Goal: Information Seeking & Learning: Find contact information

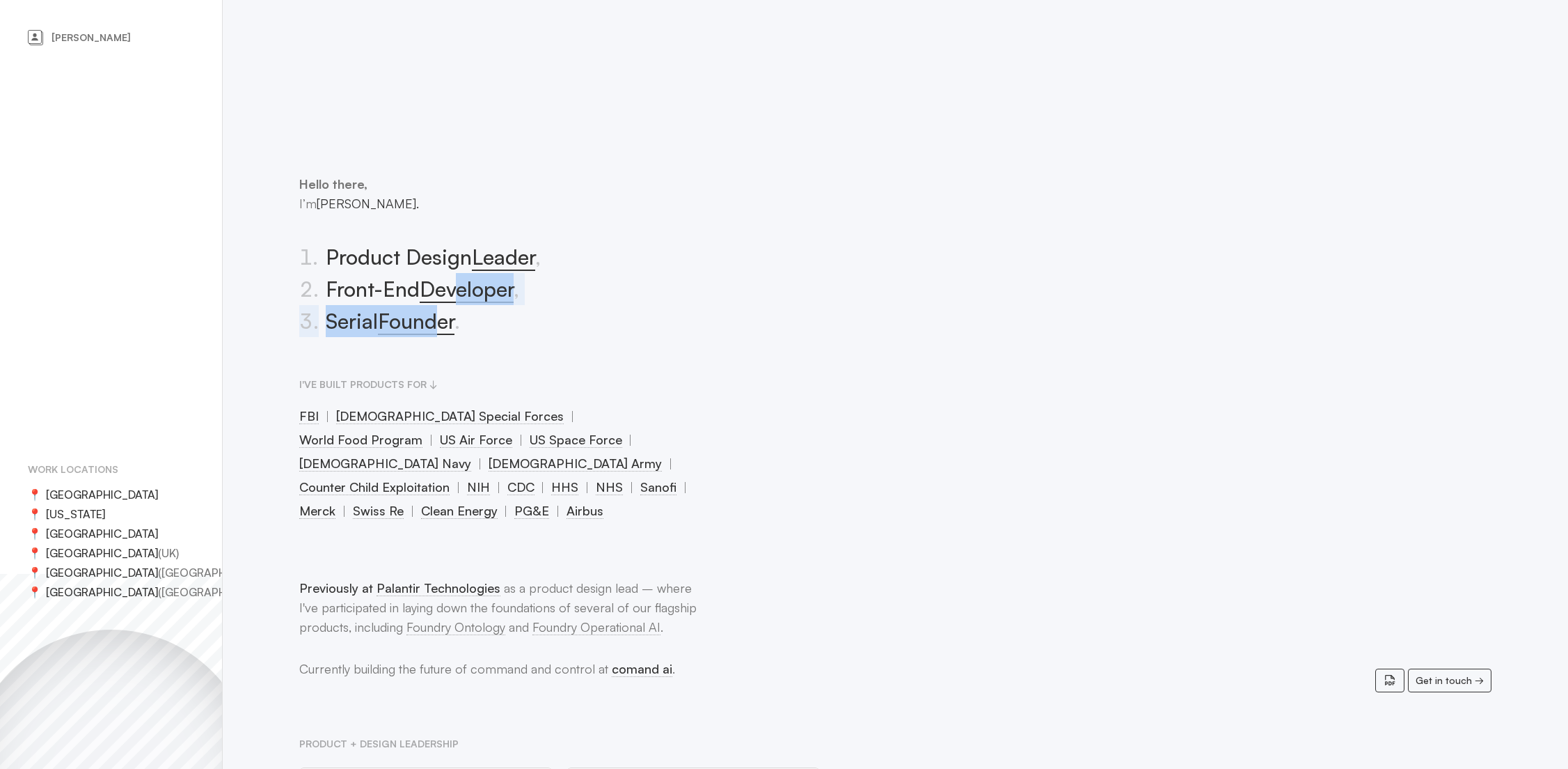
drag, startPoint x: 438, startPoint y: 309, endPoint x: 610, endPoint y: 291, distance: 172.9
click at [486, 272] on ol "1 . Product Design Leader , 2 . Front-End Developer , 3 . Serial Founder ." at bounding box center [499, 289] width 400 height 96
drag, startPoint x: 974, startPoint y: 104, endPoint x: 885, endPoint y: 92, distance: 89.8
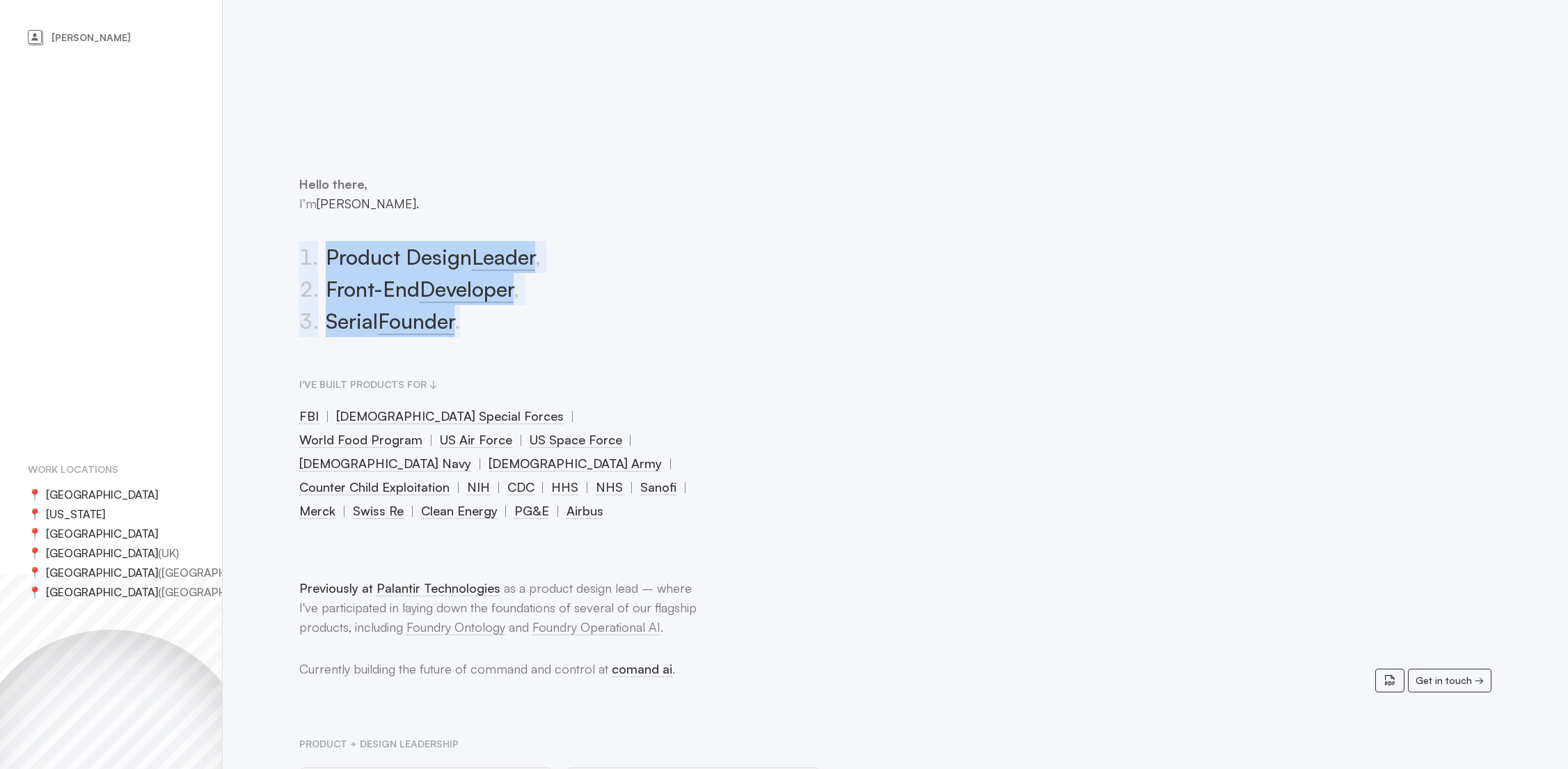
click at [335, 343] on div "Hello there, I’m [PERSON_NAME]. 1 . Product Design Leader , 2 . Front-End Devel…" at bounding box center [499, 348] width 400 height 348
drag, startPoint x: 334, startPoint y: 282, endPoint x: 336, endPoint y: 317, distance: 35.1
click at [334, 282] on li "2 . Front-End Developer ," at bounding box center [499, 289] width 400 height 32
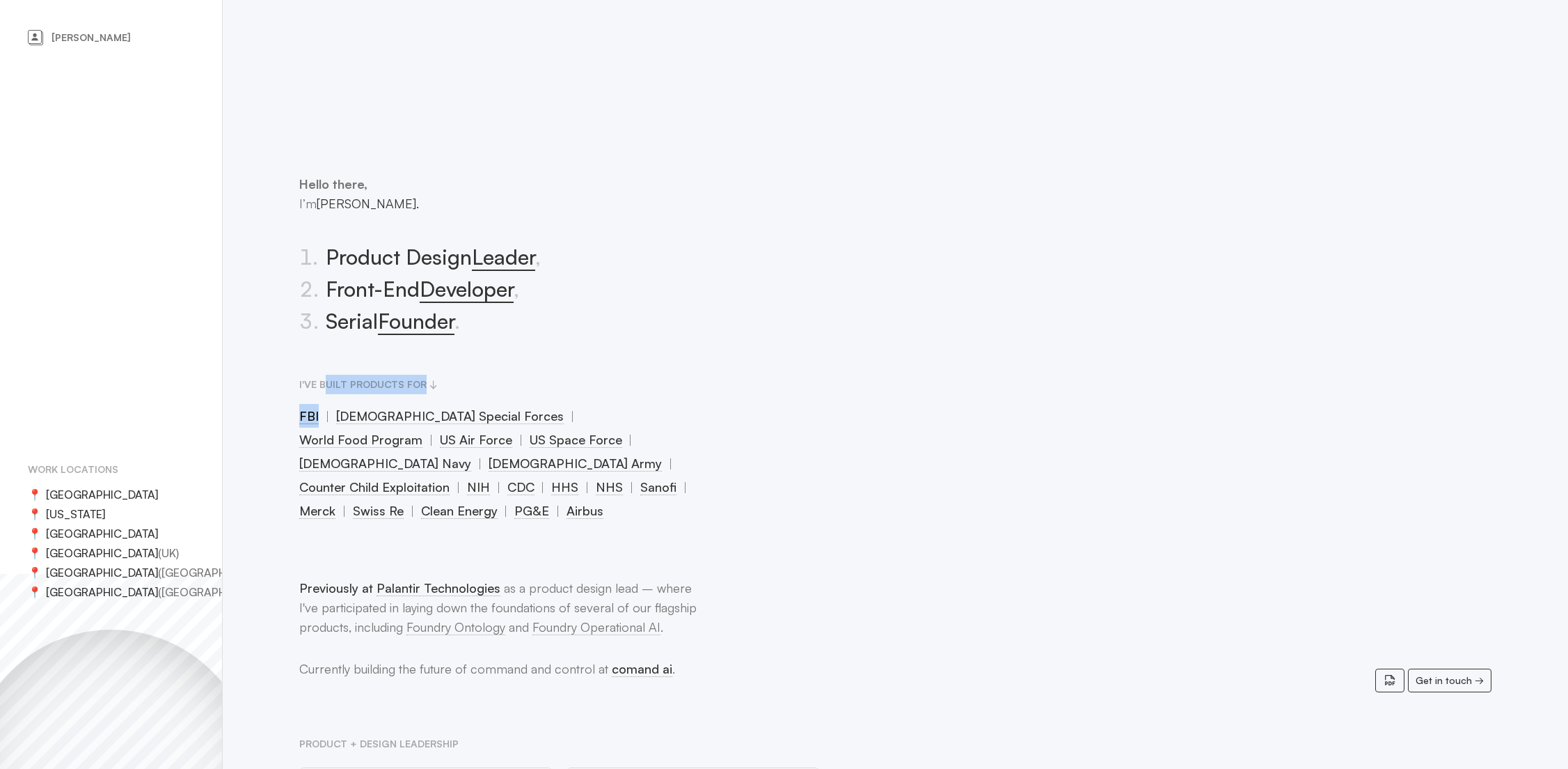
drag, startPoint x: 328, startPoint y: 378, endPoint x: 322, endPoint y: 409, distance: 31.6
click at [326, 405] on section "I've built products for FBI [DEMOGRAPHIC_DATA] Special Forces World Food Progra…" at bounding box center [499, 449] width 400 height 148
drag, startPoint x: 435, startPoint y: 587, endPoint x: 671, endPoint y: 586, distance: 236.0
click at [671, 586] on p "Previously at Palantir Technologies as a product design lead – where I've parti…" at bounding box center [499, 607] width 400 height 58
click at [670, 586] on p "Previously at Palantir Technologies as a product design lead – where I've parti…" at bounding box center [499, 607] width 400 height 58
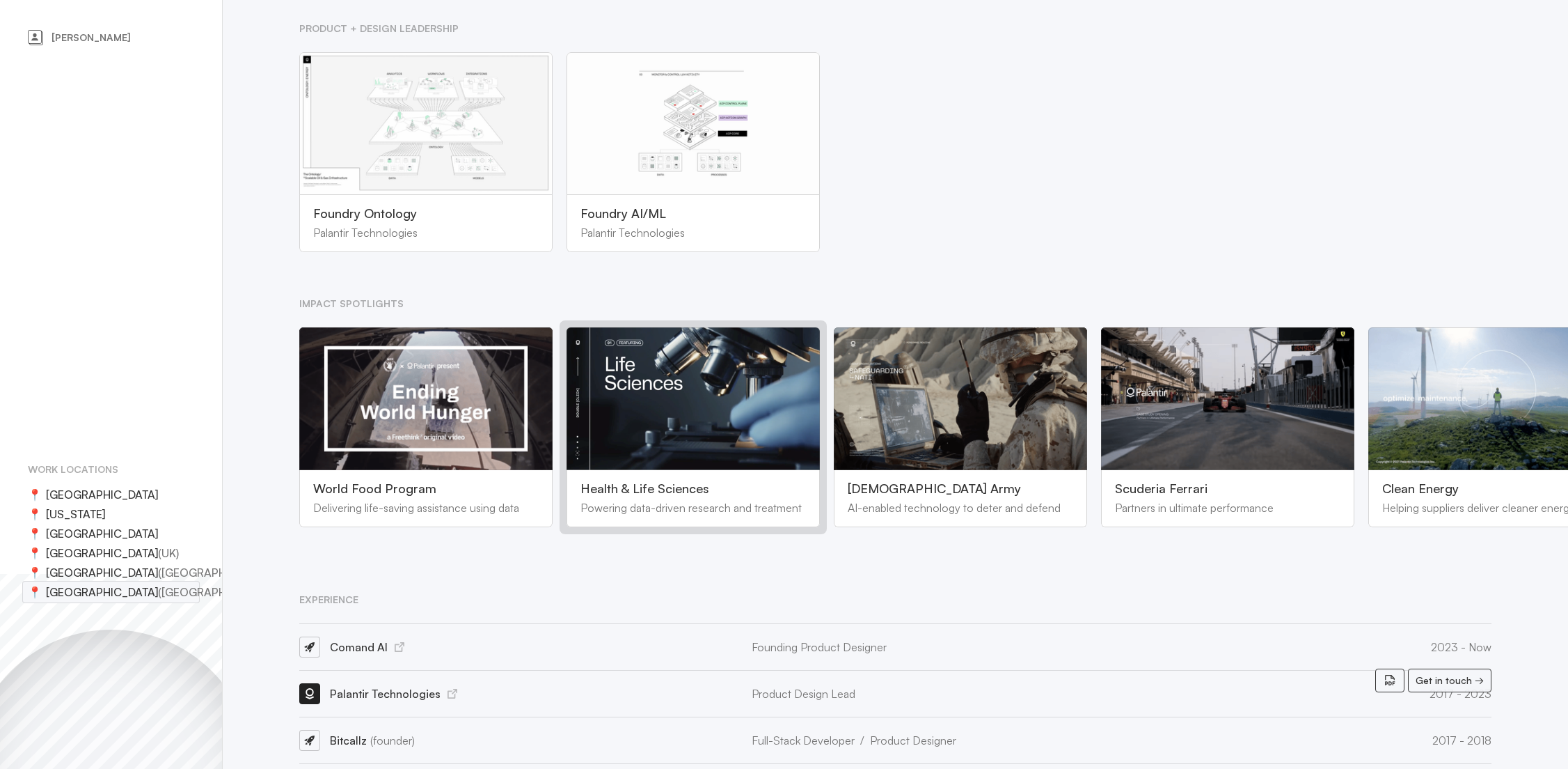
scroll to position [733, 0]
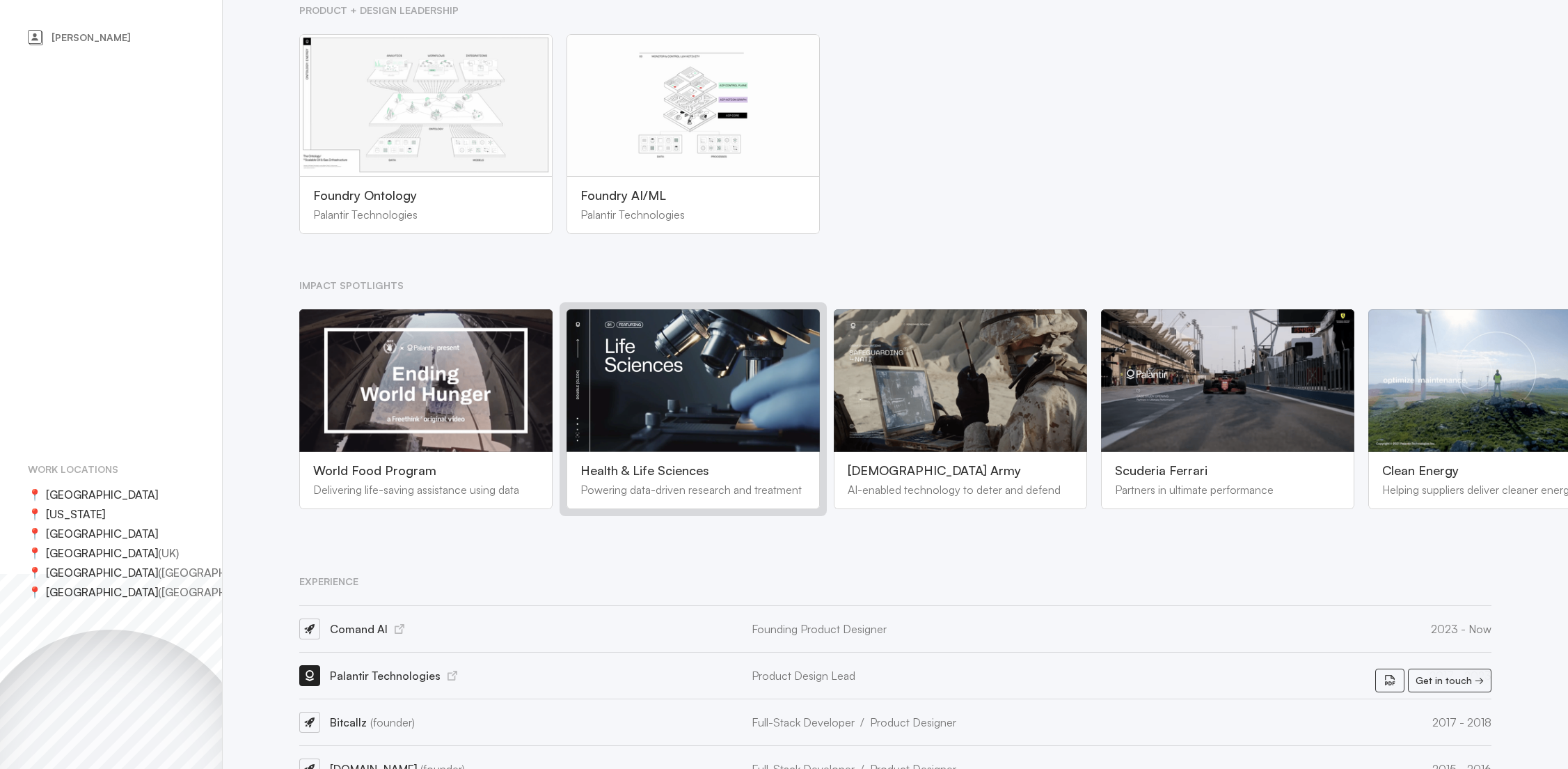
click at [315, 575] on body "[PERSON_NAME] Work locations 📍 [GEOGRAPHIC_DATA] 📍 [US_STATE] 📍 [GEOGRAPHIC_DAT…" at bounding box center [784, 398] width 1568 height 2262
click at [91, 768] on html "[PERSON_NAME] Work locations 📍 [GEOGRAPHIC_DATA] 📍 [US_STATE] 📍 [GEOGRAPHIC_DAT…" at bounding box center [784, 398] width 1568 height 2262
click at [40, 768] on html "[PERSON_NAME] Work locations 📍 [GEOGRAPHIC_DATA] 📍 [US_STATE] 📍 [GEOGRAPHIC_DAT…" at bounding box center [784, 398] width 1568 height 2262
click at [148, 345] on div "[PERSON_NAME] Work locations 📍 [GEOGRAPHIC_DATA] 📍 [US_STATE] 📍 [GEOGRAPHIC_DAT…" at bounding box center [111, 384] width 223 height 769
drag, startPoint x: 79, startPoint y: 36, endPoint x: 53, endPoint y: 37, distance: 26.0
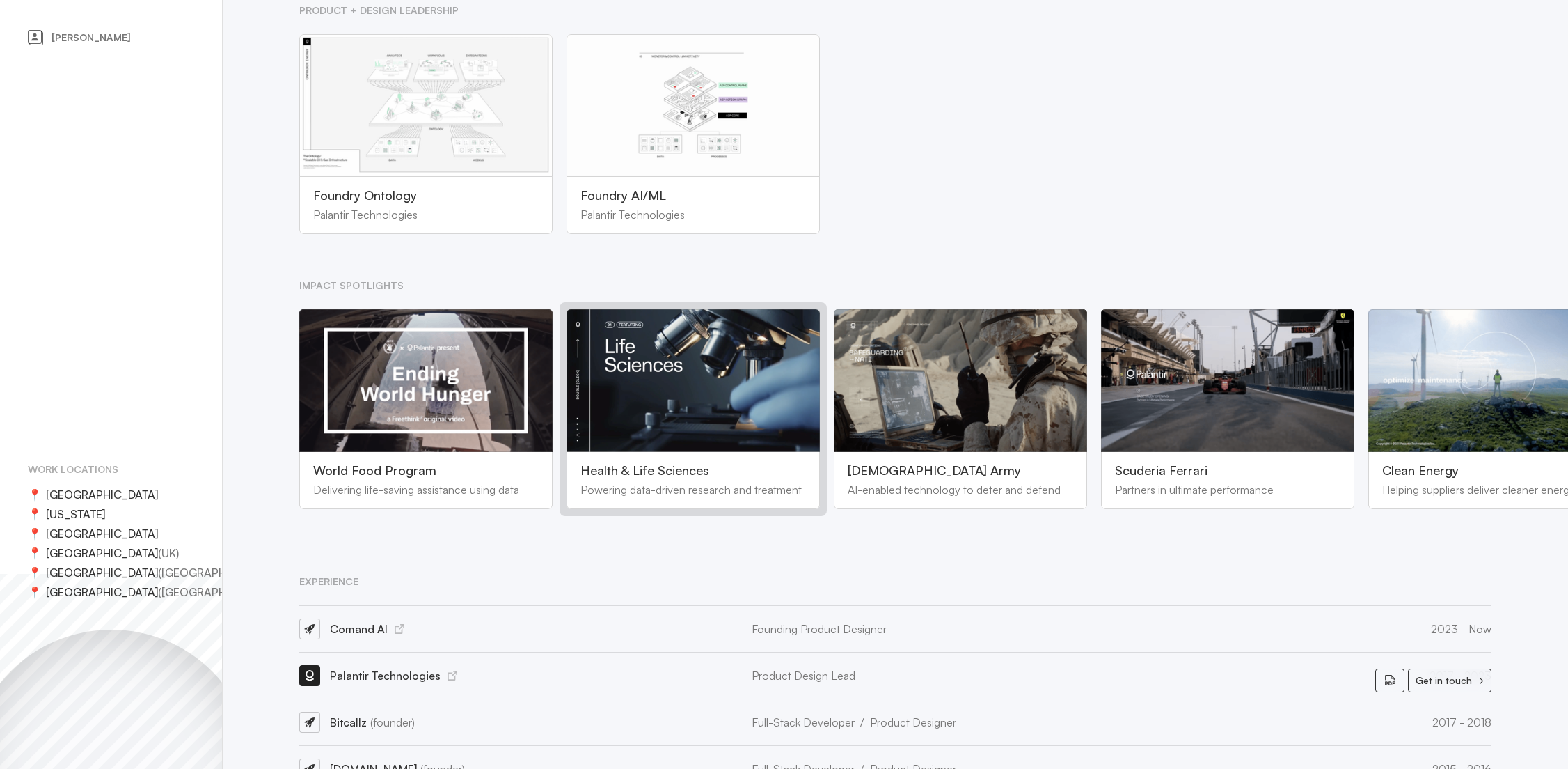
click at [79, 36] on link "[PERSON_NAME]" at bounding box center [111, 37] width 166 height 19
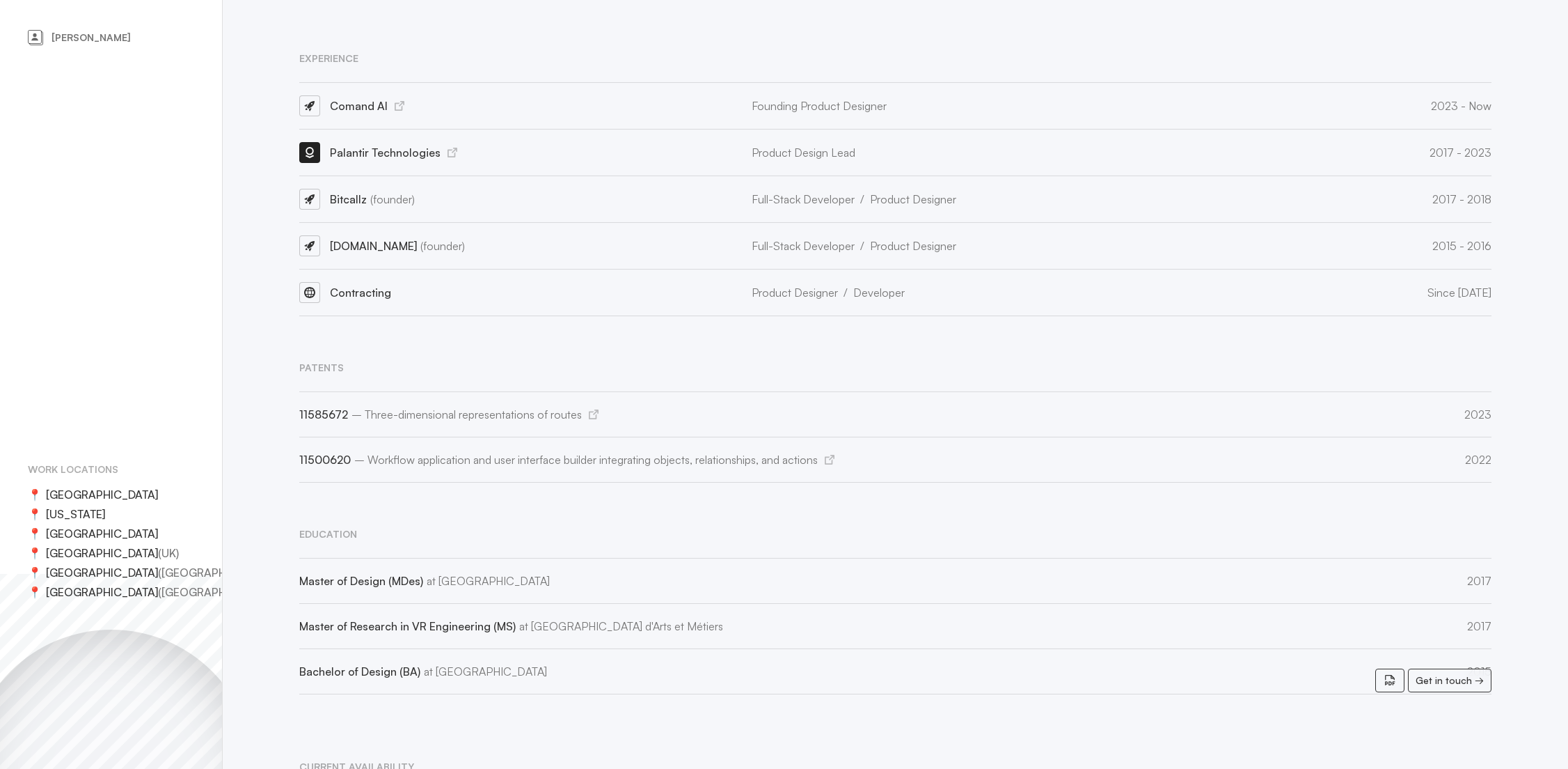
scroll to position [1469, 0]
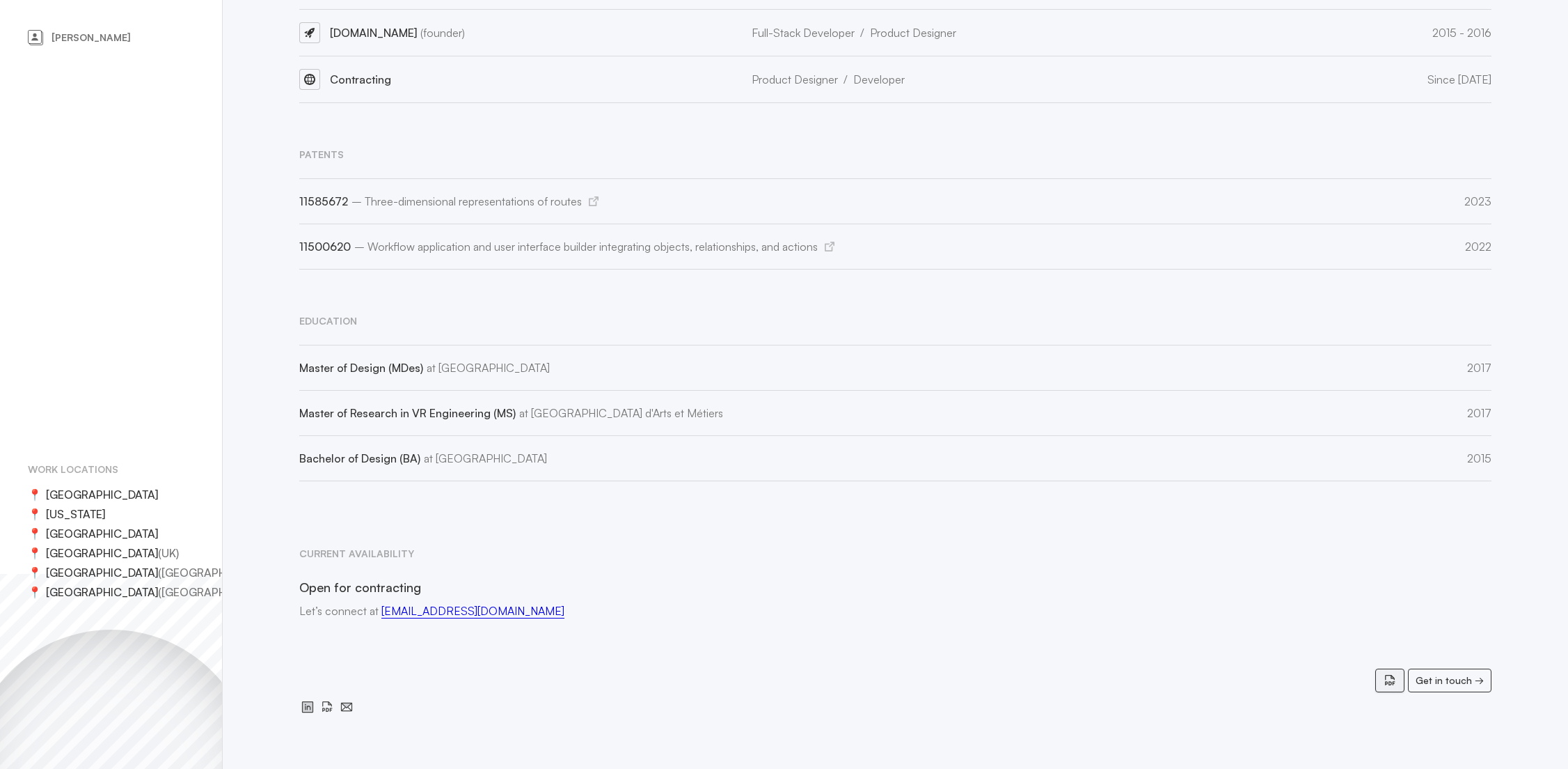
click at [1392, 683] on icon at bounding box center [1390, 680] width 14 height 14
